Goal: Transaction & Acquisition: Subscribe to service/newsletter

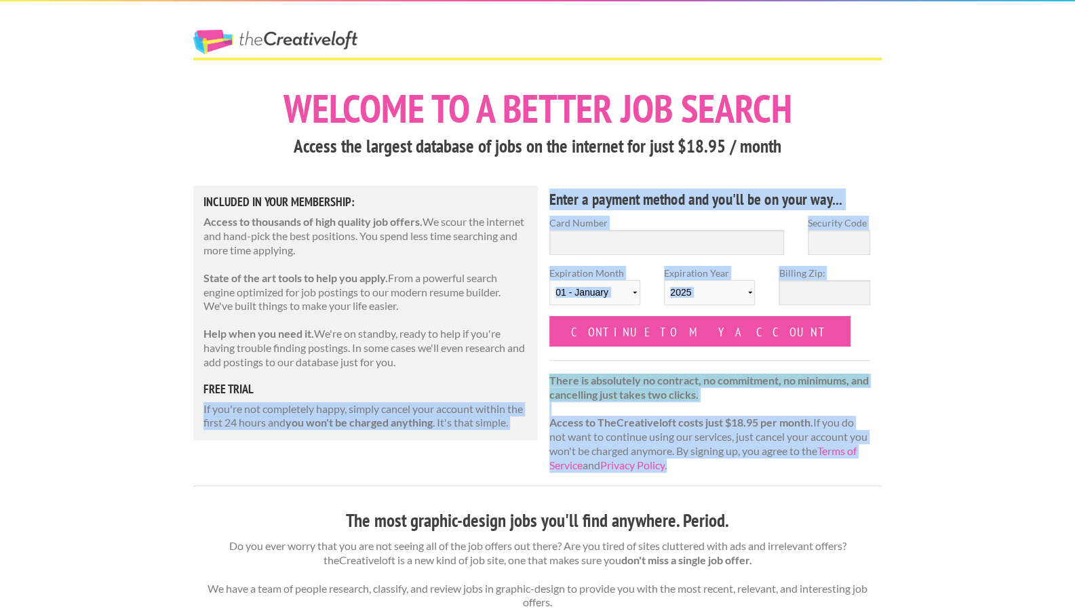
drag, startPoint x: 195, startPoint y: 406, endPoint x: 424, endPoint y: 463, distance: 235.6
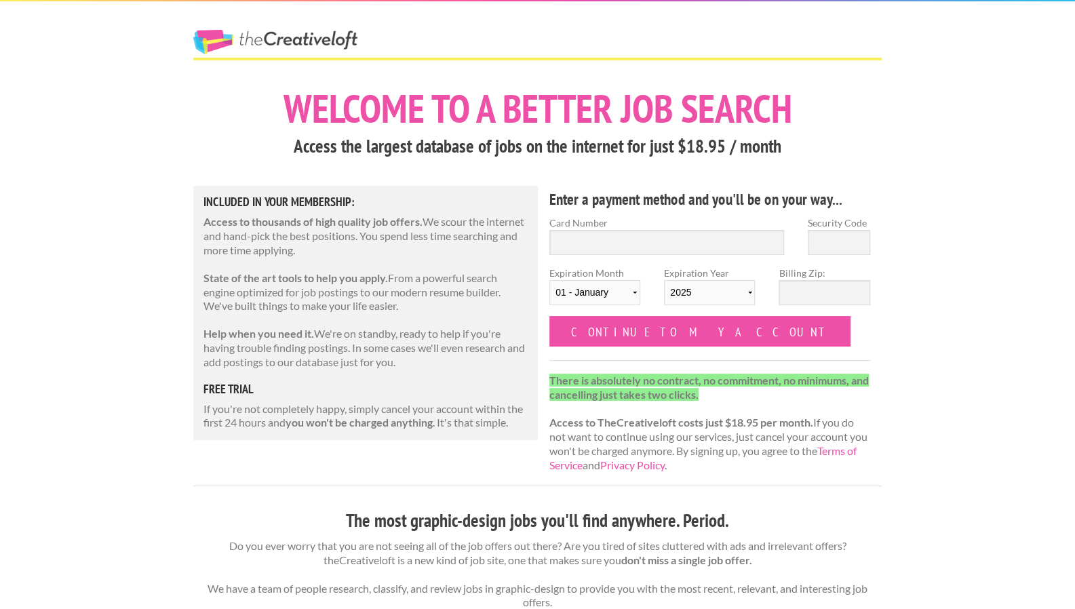
click at [402, 425] on strong "you won't be charged anything" at bounding box center [359, 422] width 147 height 13
click at [404, 417] on strong "you won't be charged anything" at bounding box center [359, 422] width 147 height 13
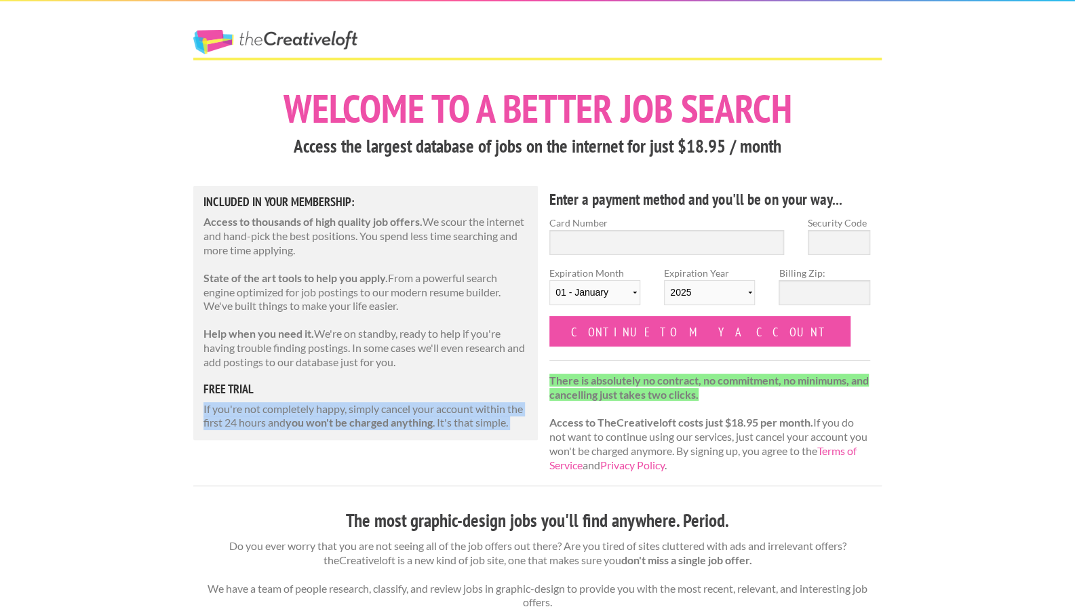
click at [404, 417] on strong "you won't be charged anything" at bounding box center [359, 422] width 147 height 13
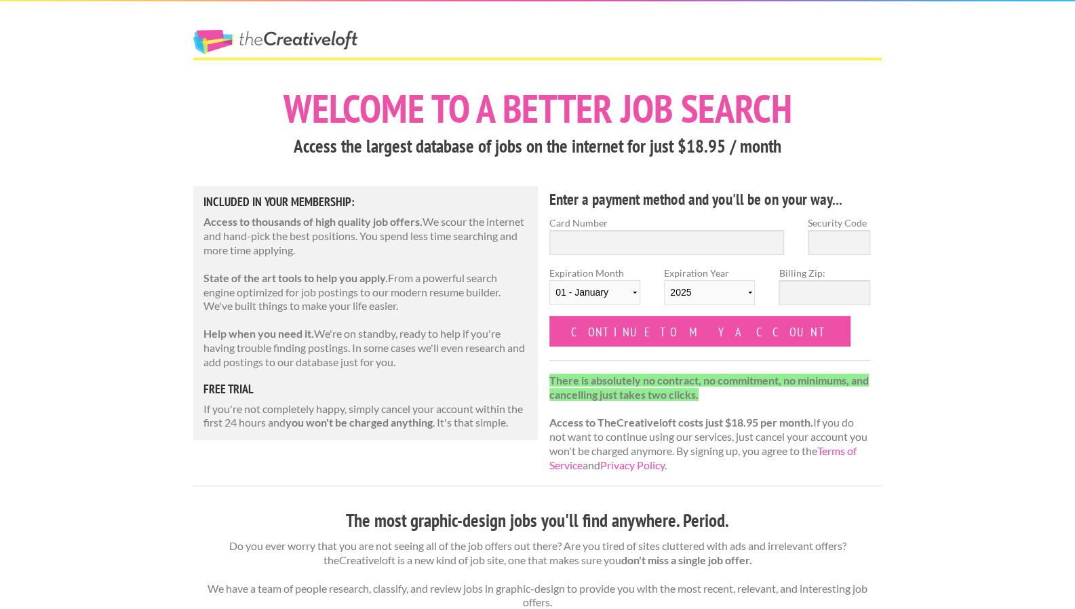
click at [296, 283] on strong "State of the art tools to help you apply." at bounding box center [296, 277] width 185 height 13
